Goal: Transaction & Acquisition: Purchase product/service

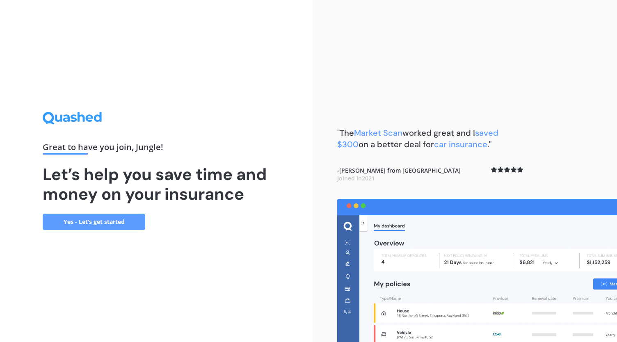
click at [109, 221] on link "Yes - Let’s get started" at bounding box center [94, 222] width 103 height 16
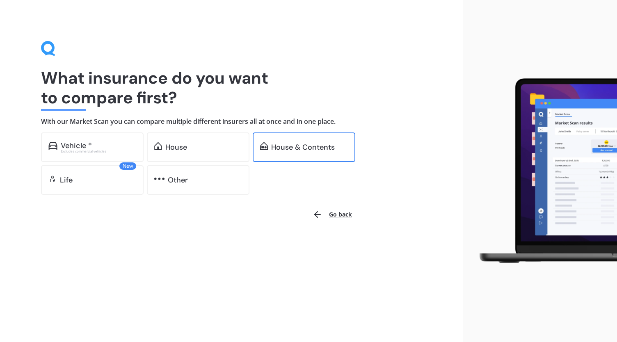
click at [272, 151] on div "House & Contents" at bounding box center [303, 147] width 64 height 8
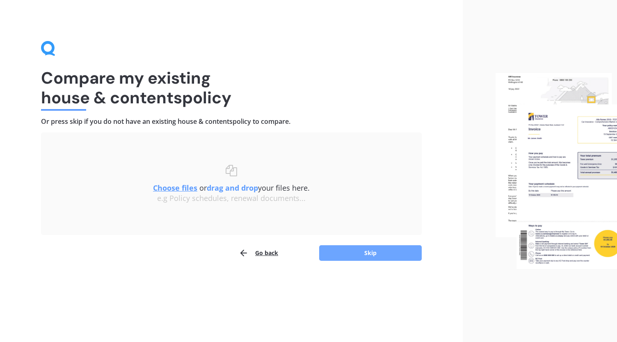
click at [362, 257] on button "Skip" at bounding box center [370, 253] width 103 height 16
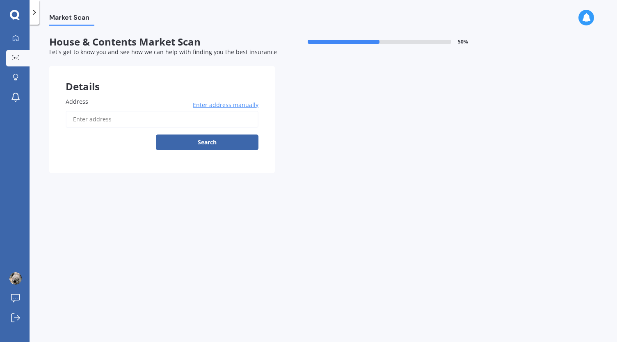
click at [133, 115] on input "Address" at bounding box center [162, 119] width 193 height 17
click at [142, 124] on input "Address" at bounding box center [162, 119] width 193 height 17
drag, startPoint x: 142, startPoint y: 124, endPoint x: 97, endPoint y: 118, distance: 45.5
click at [97, 118] on input "Address" at bounding box center [162, 119] width 193 height 17
paste input "[STREET_ADDRESS][PERSON_NAME]"
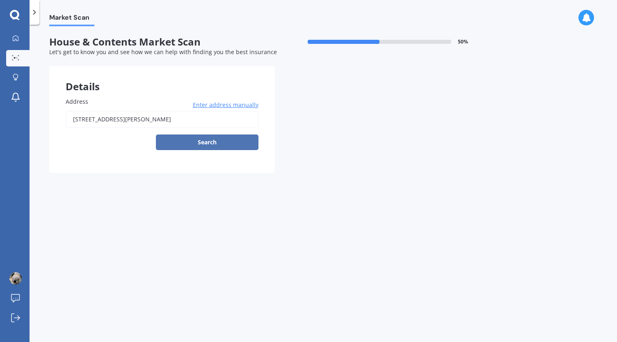
type input "[STREET_ADDRESS]"
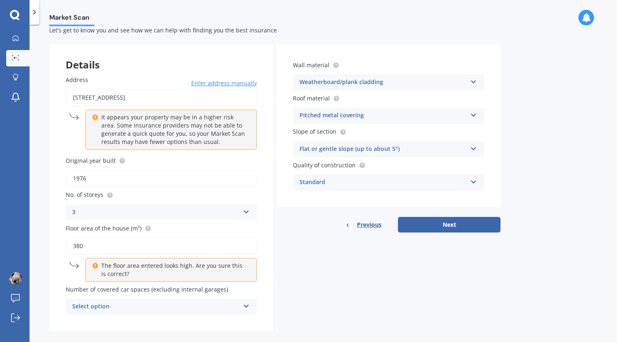
scroll to position [32, 0]
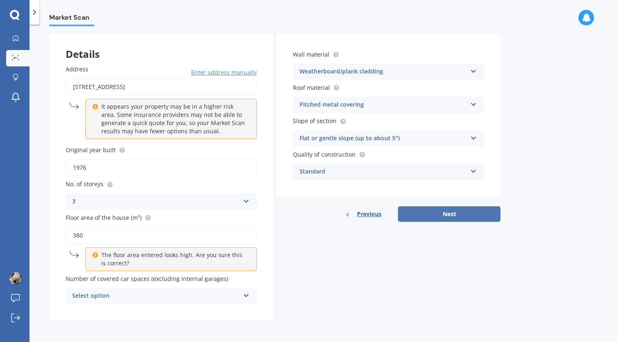
click at [439, 218] on button "Next" at bounding box center [449, 214] width 103 height 16
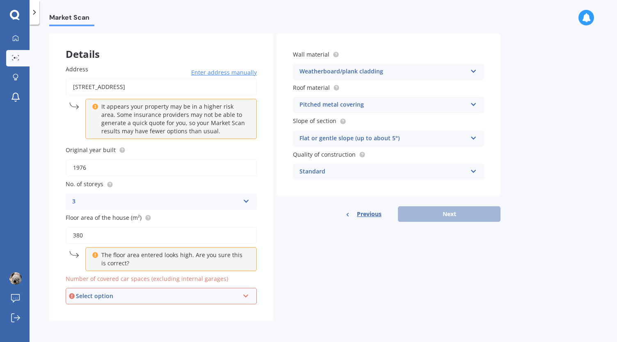
click at [159, 298] on div "Select option" at bounding box center [157, 296] width 163 height 9
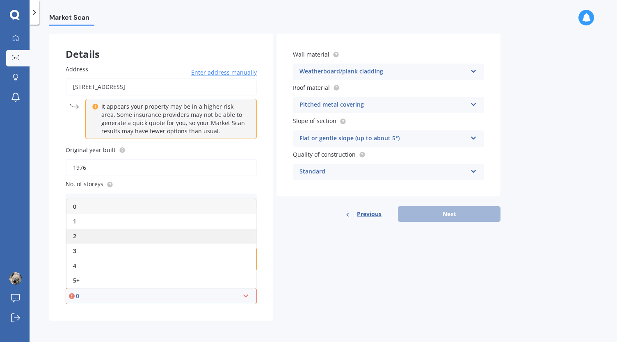
click at [105, 239] on div "2" at bounding box center [161, 236] width 190 height 15
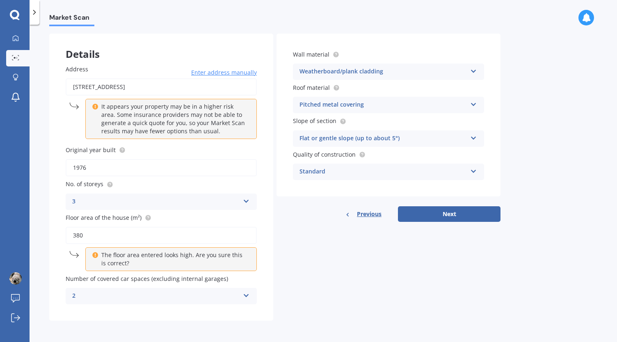
click at [209, 297] on div "2" at bounding box center [155, 296] width 167 height 10
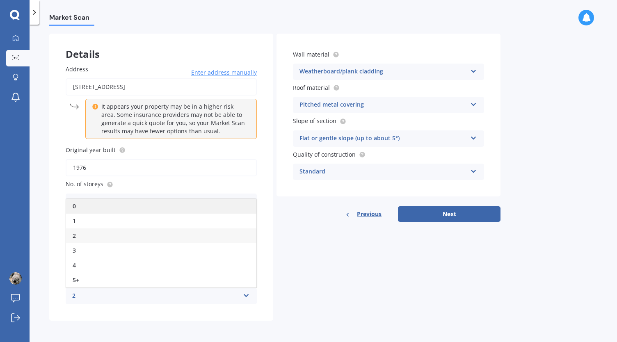
click at [103, 210] on div "0" at bounding box center [161, 206] width 190 height 15
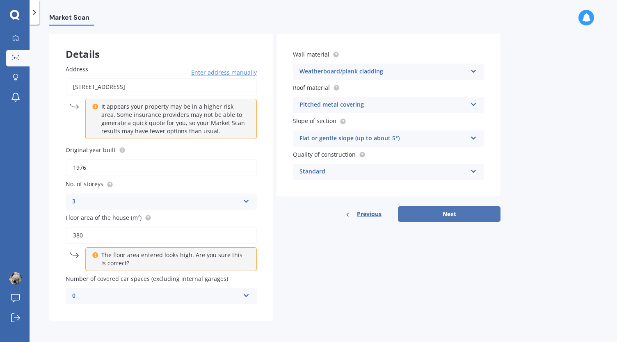
click at [455, 216] on button "Next" at bounding box center [449, 214] width 103 height 16
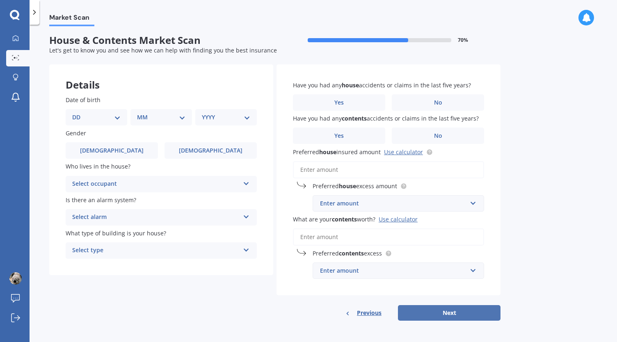
scroll to position [0, 0]
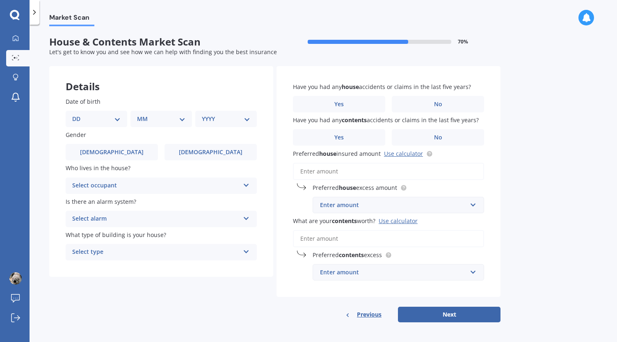
click at [120, 119] on select "DD 01 02 03 04 05 06 07 08 09 10 11 12 13 14 15 16 17 18 19 20 21 22 23 24 25 2…" at bounding box center [96, 119] width 48 height 9
select select "03"
click at [79, 115] on select "DD 01 02 03 04 05 06 07 08 09 10 11 12 13 14 15 16 17 18 19 20 21 22 23 24 25 2…" at bounding box center [96, 119] width 48 height 9
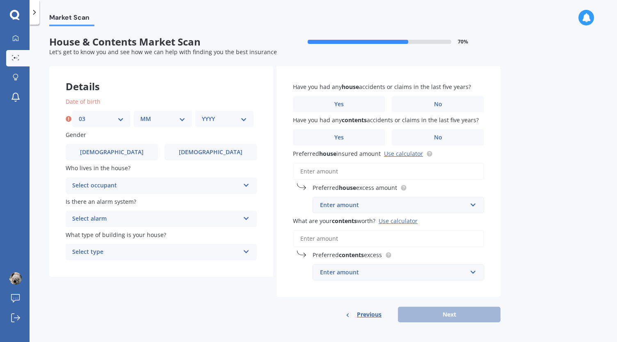
click at [159, 117] on select "MM 01 02 03 04 05 06 07 08 09 10 11 12" at bounding box center [162, 119] width 45 height 9
select select "08"
click at [140, 115] on select "MM 01 02 03 04 05 06 07 08 09 10 11 12" at bounding box center [162, 119] width 45 height 9
click at [222, 123] on select "YYYY 2009 2008 2007 2006 2005 2004 2003 2002 2001 2000 1999 1998 1997 1996 1995…" at bounding box center [224, 119] width 45 height 9
select select "1994"
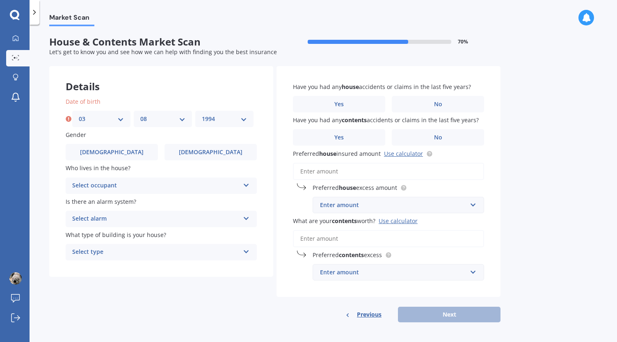
click at [202, 115] on select "YYYY 2009 2008 2007 2006 2005 2004 2003 2002 2001 2000 1999 1998 1997 1996 1995…" at bounding box center [224, 119] width 45 height 9
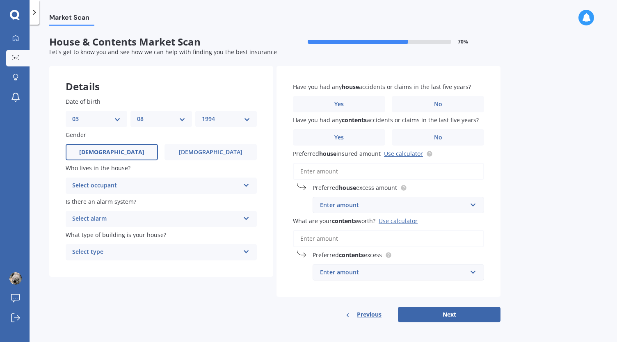
click at [126, 154] on label "[DEMOGRAPHIC_DATA]" at bounding box center [112, 152] width 92 height 16
click at [0, 0] on input "[DEMOGRAPHIC_DATA]" at bounding box center [0, 0] width 0 height 0
click at [176, 187] on div "Select occupant" at bounding box center [155, 186] width 167 height 10
click at [132, 202] on div "Owner" at bounding box center [161, 202] width 190 height 15
click at [149, 221] on div "Select alarm" at bounding box center [155, 219] width 167 height 10
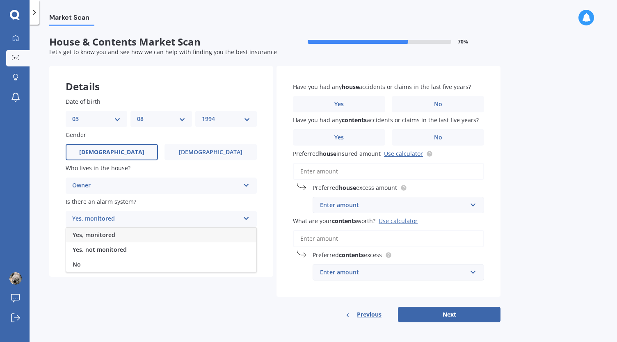
click at [108, 237] on span "Yes, monitored" at bounding box center [94, 235] width 43 height 8
click at [125, 251] on div "Select type" at bounding box center [155, 252] width 167 height 10
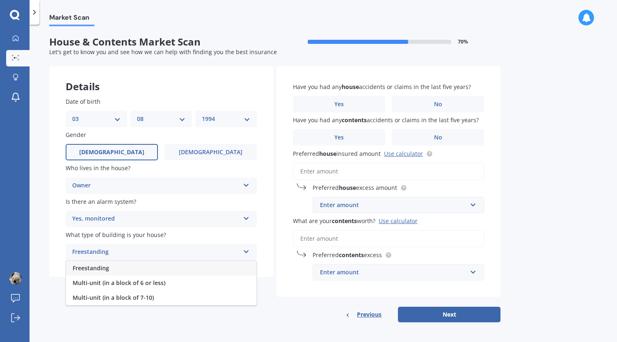
click at [123, 268] on div "Freestanding" at bounding box center [161, 268] width 190 height 15
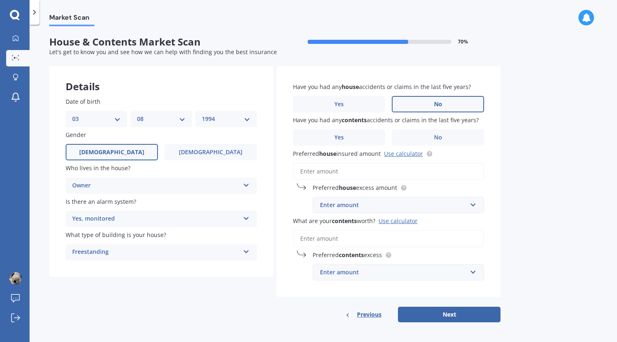
click at [408, 107] on label "No" at bounding box center [438, 104] width 92 height 16
click at [0, 0] on input "No" at bounding box center [0, 0] width 0 height 0
click at [402, 139] on label "No" at bounding box center [438, 137] width 92 height 16
click at [0, 0] on input "No" at bounding box center [0, 0] width 0 height 0
click at [411, 154] on link "Use calculator" at bounding box center [403, 154] width 39 height 8
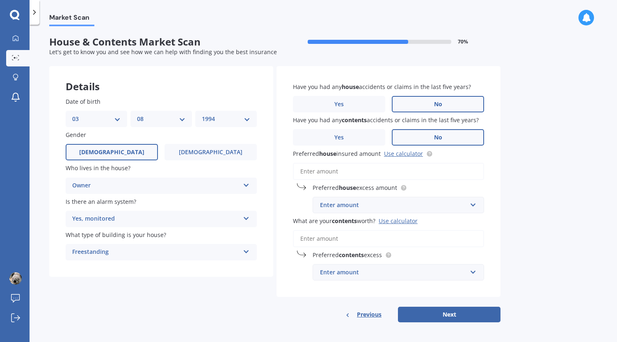
click at [334, 167] on input "Preferred house insured amount Use calculator" at bounding box center [388, 171] width 191 height 17
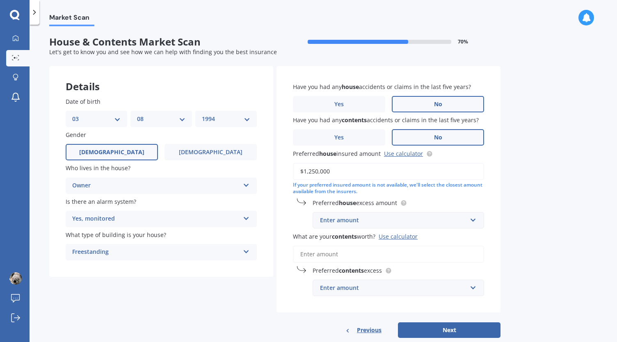
type input "$1,250,000"
click at [410, 221] on div "Enter amount" at bounding box center [393, 220] width 147 height 9
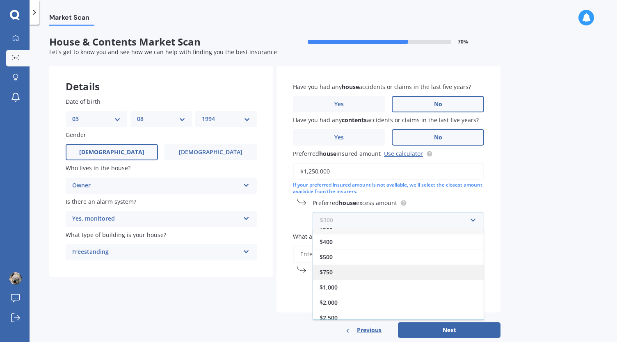
scroll to position [13, 0]
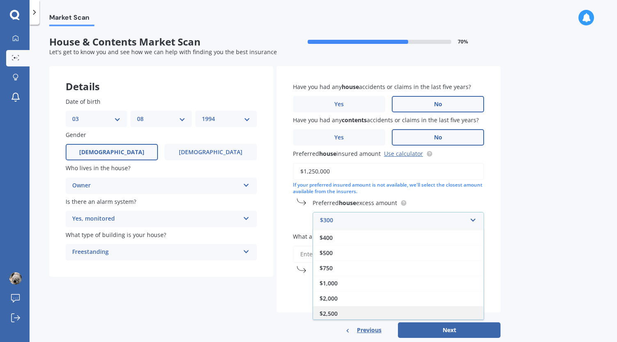
click at [344, 314] on div "$2,500" at bounding box center [398, 313] width 171 height 15
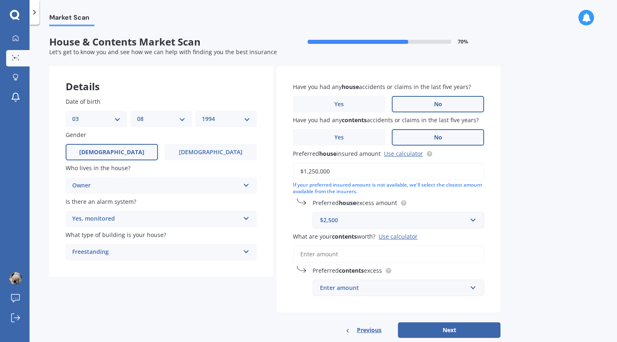
click at [387, 252] on input "What are your contents worth? Use calculator" at bounding box center [388, 254] width 191 height 17
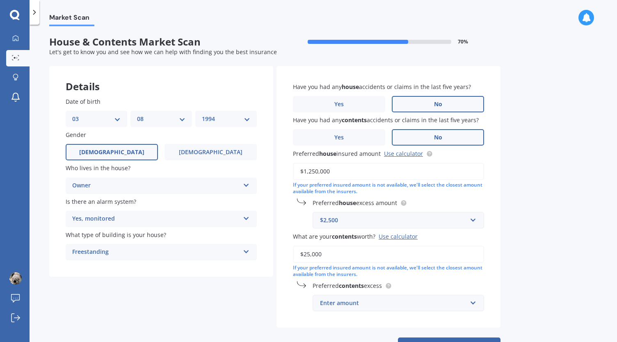
type input "$25,000"
click at [440, 271] on div "If your preferred insured amount is not available, we'll select the closest amo…" at bounding box center [388, 272] width 191 height 14
click at [431, 302] on div "Enter amount" at bounding box center [393, 303] width 147 height 9
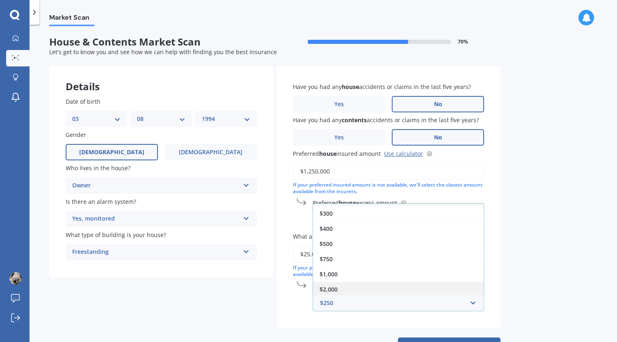
click at [367, 282] on div "$2,000" at bounding box center [398, 289] width 171 height 15
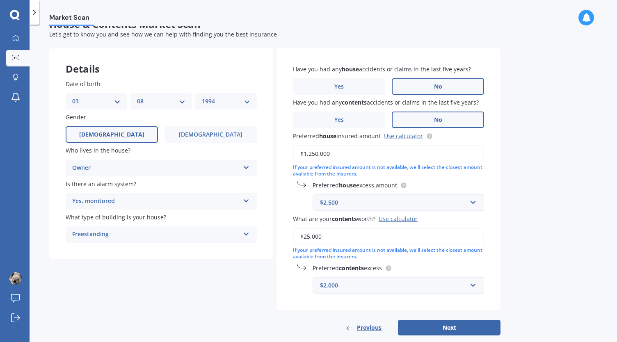
scroll to position [33, 0]
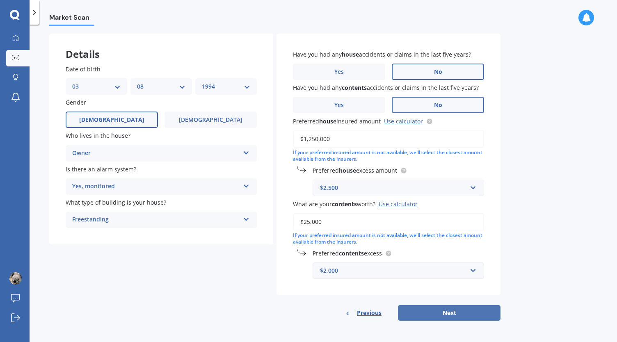
click at [421, 309] on button "Next" at bounding box center [449, 313] width 103 height 16
select select "03"
select select "08"
select select "1994"
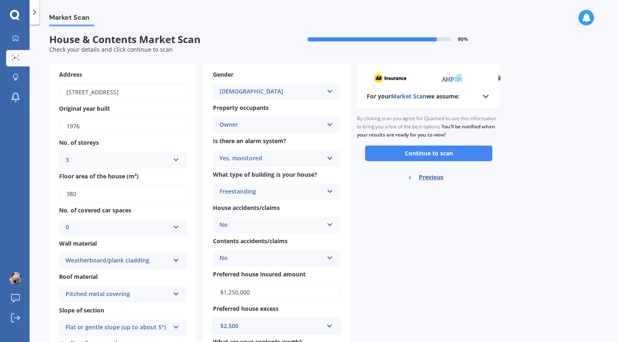
scroll to position [0, 0]
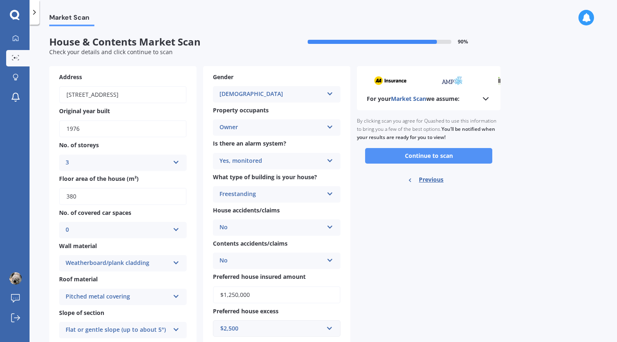
click at [402, 162] on button "Continue to scan" at bounding box center [428, 156] width 127 height 16
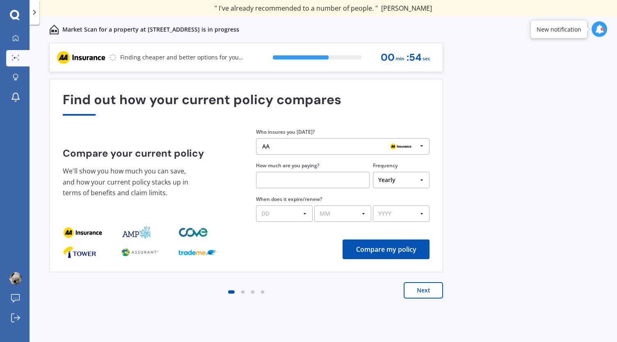
click at [431, 293] on button "Next" at bounding box center [423, 290] width 39 height 16
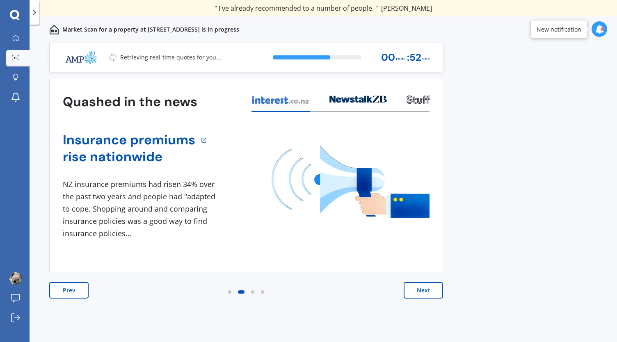
click at [431, 293] on button "Next" at bounding box center [423, 290] width 39 height 16
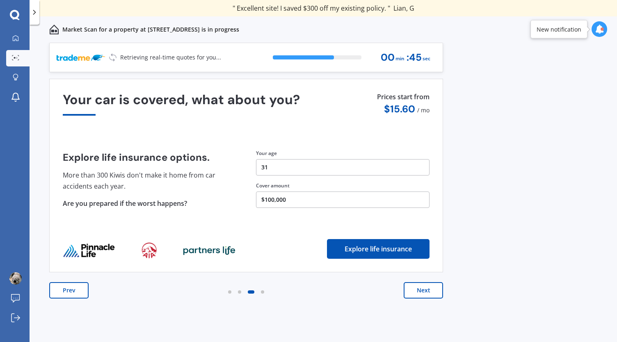
click at [431, 293] on button "Next" at bounding box center [423, 290] width 39 height 16
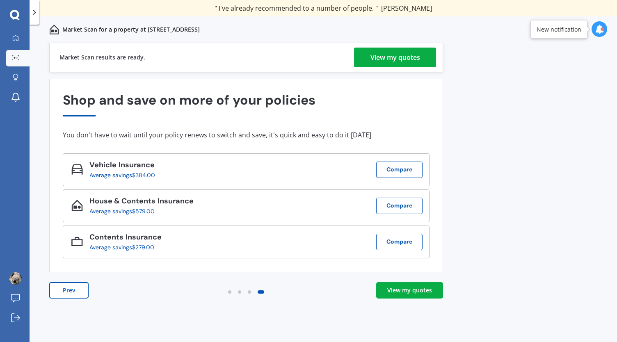
click at [422, 295] on link "View my quotes" at bounding box center [409, 290] width 67 height 16
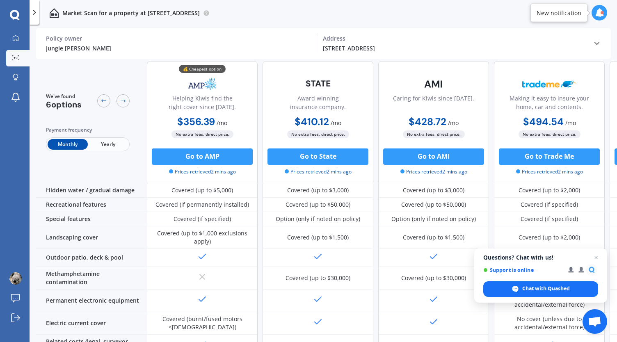
scroll to position [171, 0]
